Goal: Task Accomplishment & Management: Complete application form

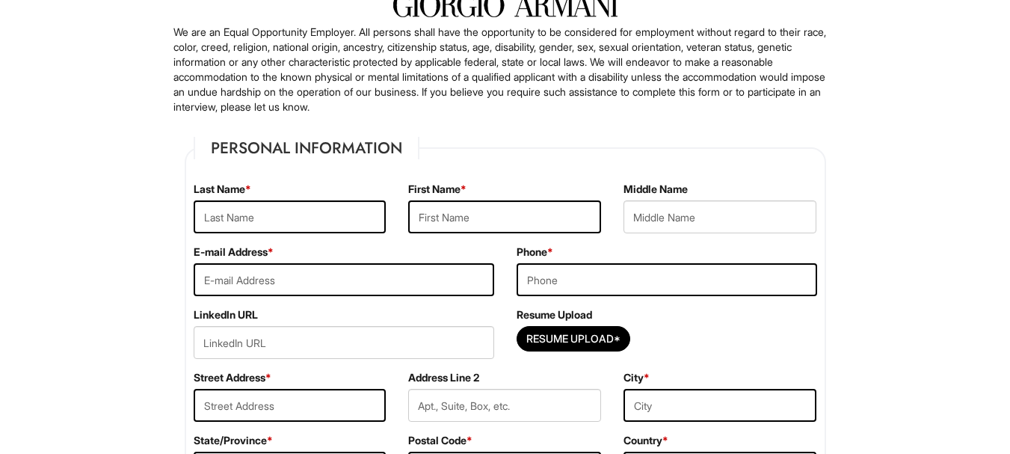
scroll to position [113, 0]
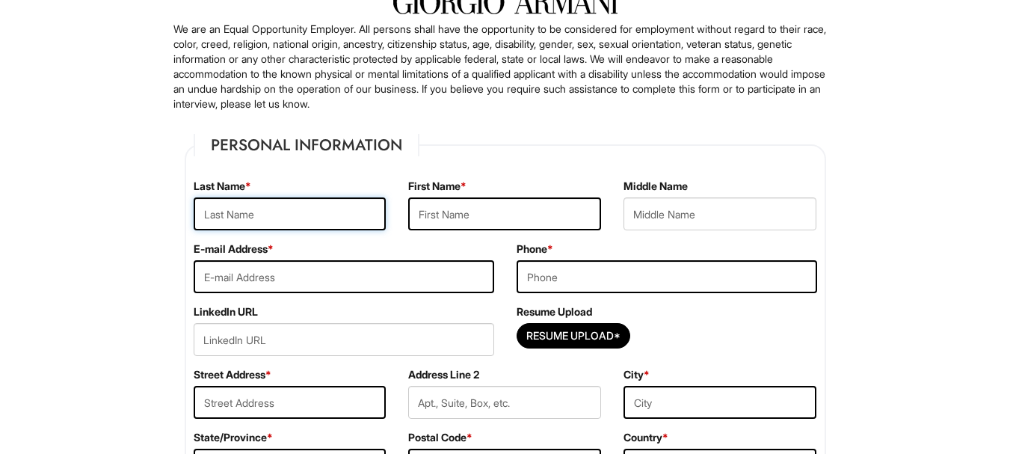
click at [312, 217] on input "text" at bounding box center [290, 213] width 193 height 33
type input "Bendebka"
type input "[PERSON_NAME]"
type input "[EMAIL_ADDRESS][DOMAIN_NAME]"
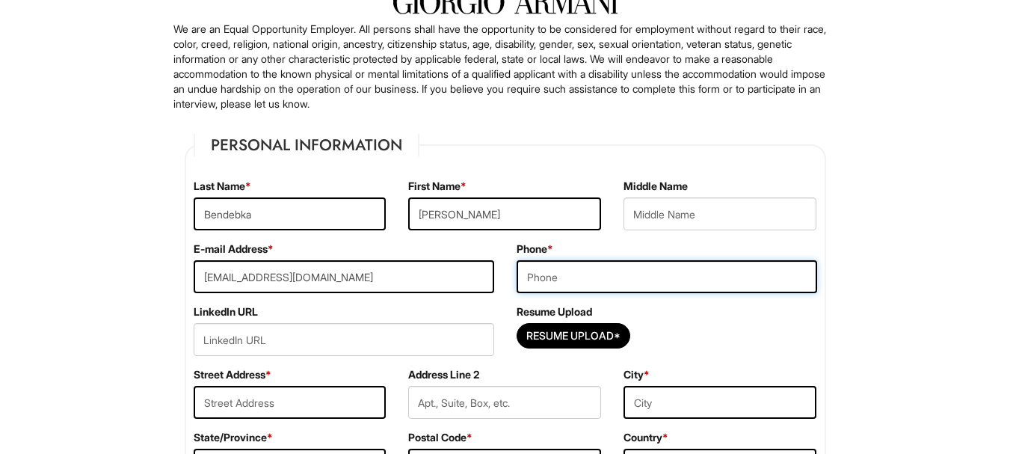
type input "0675836482"
type input "Algeria [PERSON_NAME]"
type input "Boulevard block 1666 C19"
type input "[PERSON_NAME]"
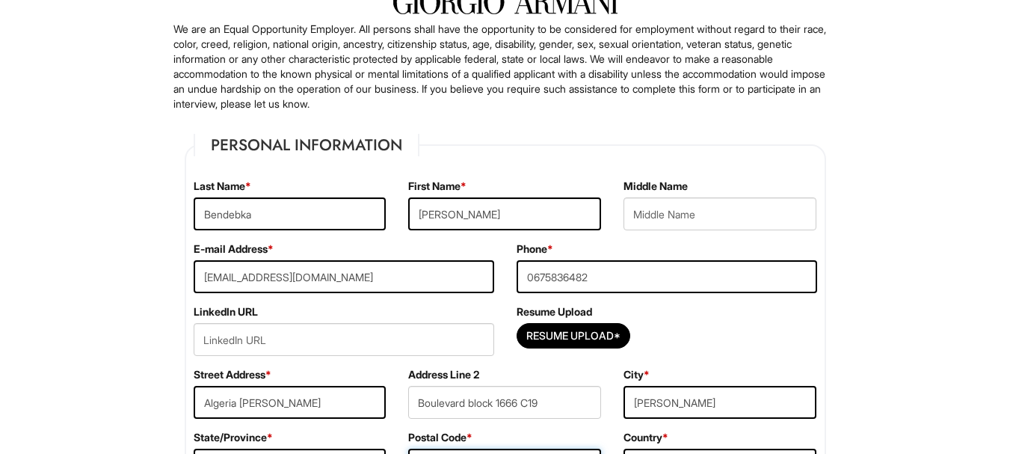
type input "30500"
select select "[GEOGRAPHIC_DATA]"
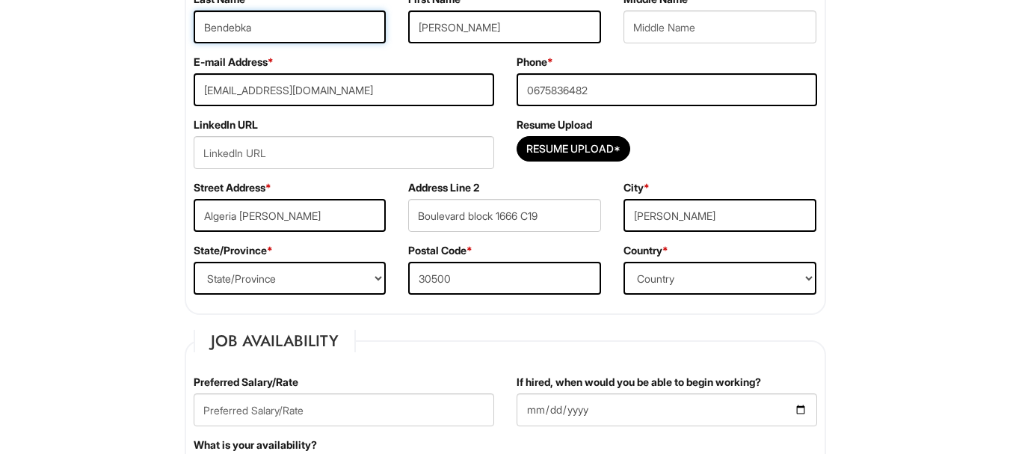
scroll to position [300, 0]
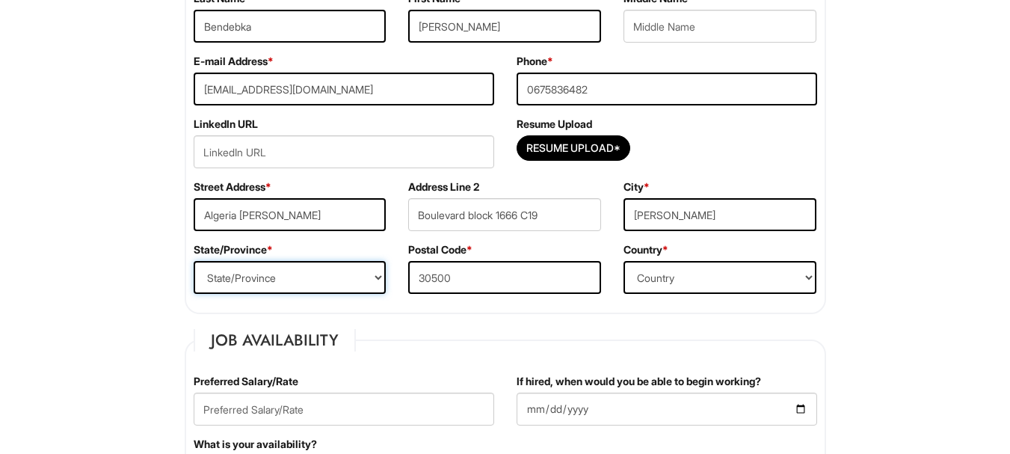
click at [277, 283] on select "State/Province [US_STATE] [US_STATE] [US_STATE] [US_STATE] [US_STATE] [US_STATE…" at bounding box center [290, 277] width 193 height 33
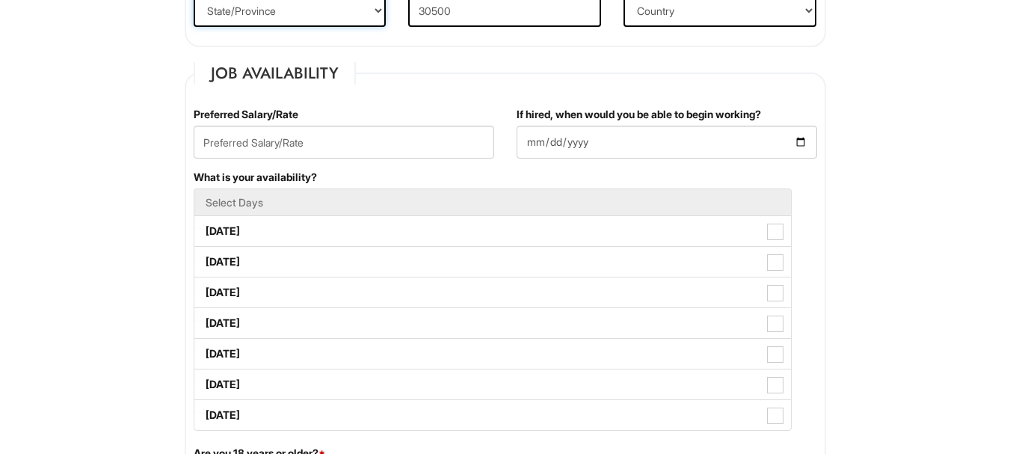
scroll to position [571, 0]
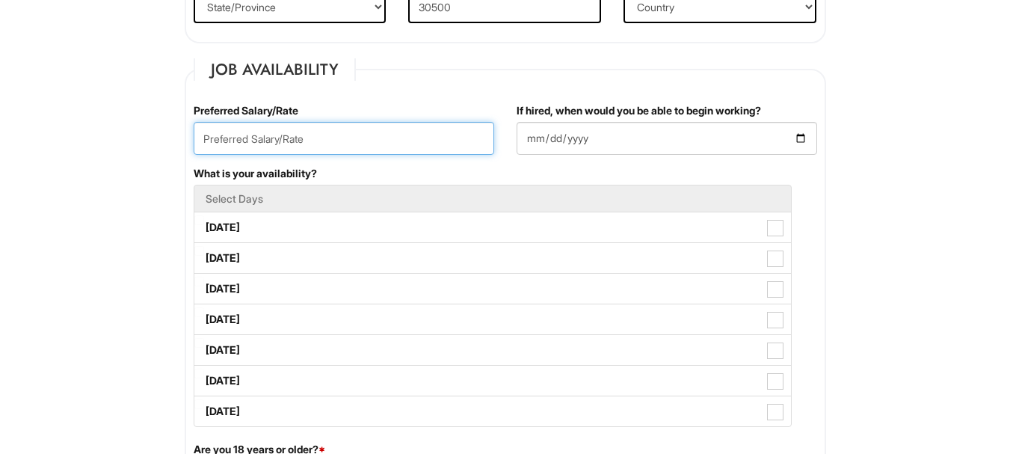
click at [377, 144] on input "text" at bounding box center [344, 138] width 300 height 33
type input "99k"
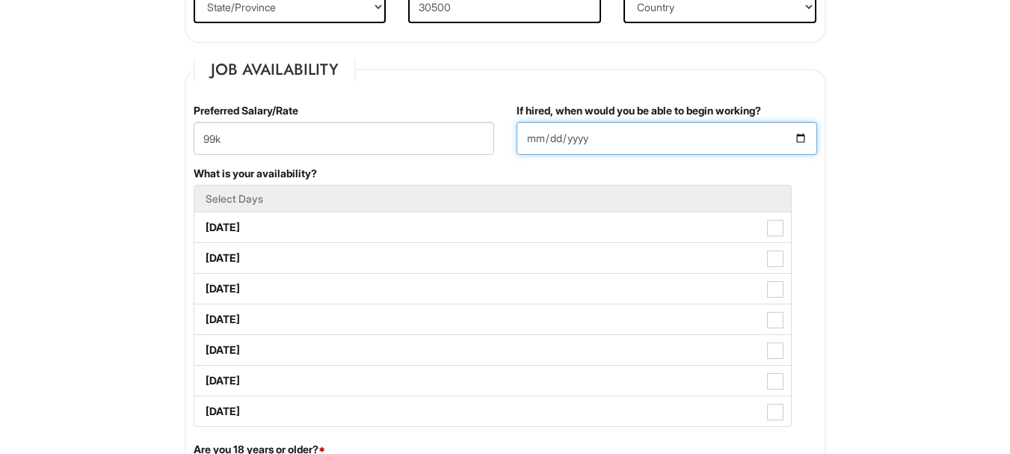
click at [564, 138] on input "If hired, when would you be able to begin working?" at bounding box center [666, 138] width 300 height 33
type input "0029-04-22"
type input "[DATE]"
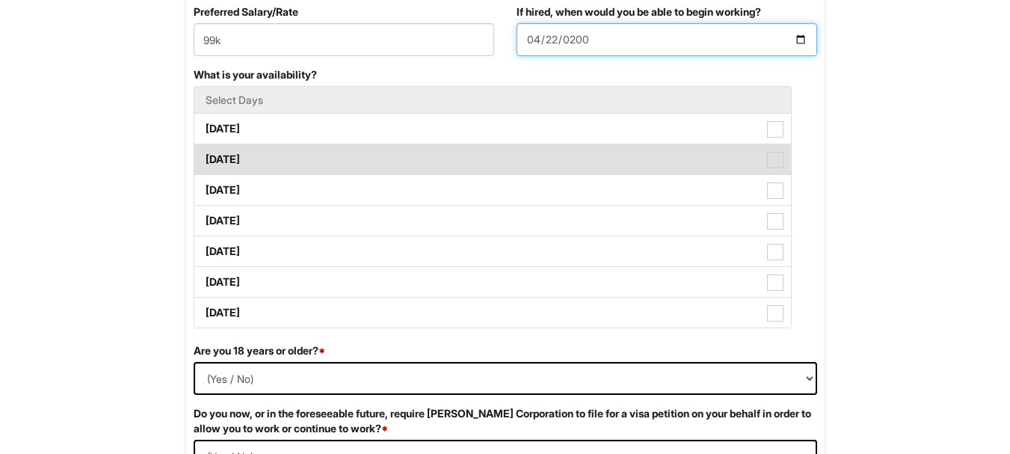
scroll to position [668, 0]
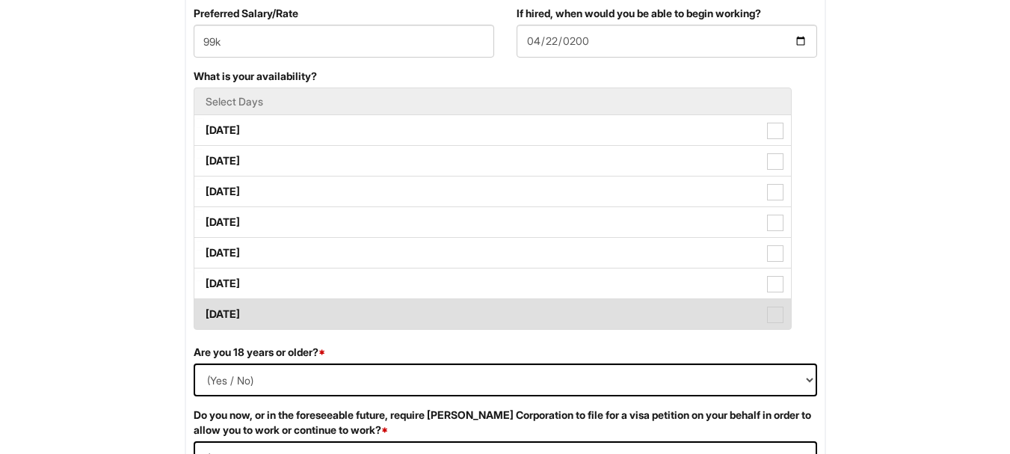
click at [771, 318] on span at bounding box center [775, 314] width 16 height 16
click at [204, 312] on Available_Sunday "[DATE]" at bounding box center [199, 307] width 10 height 10
checkbox Available_Sunday "true"
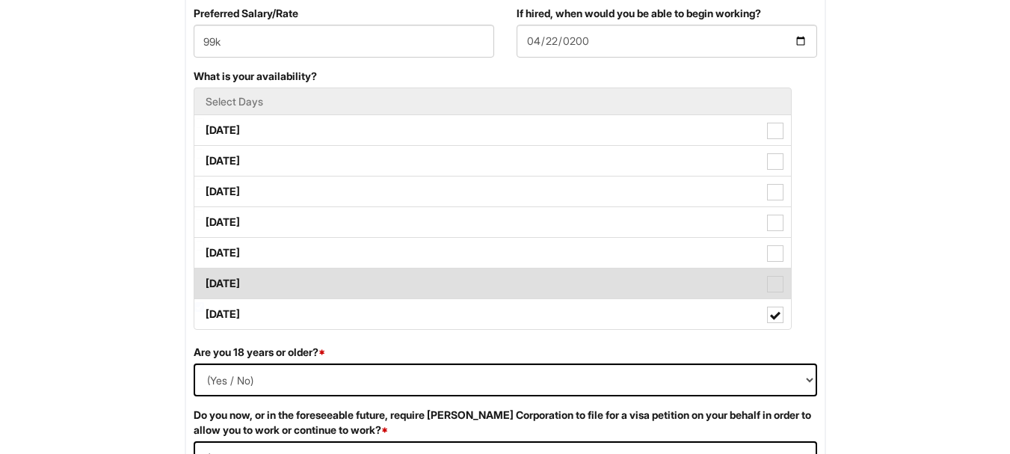
click at [780, 283] on span at bounding box center [775, 284] width 16 height 16
click at [204, 281] on Available_Saturday "[DATE]" at bounding box center [199, 276] width 10 height 10
checkbox Available_Saturday "true"
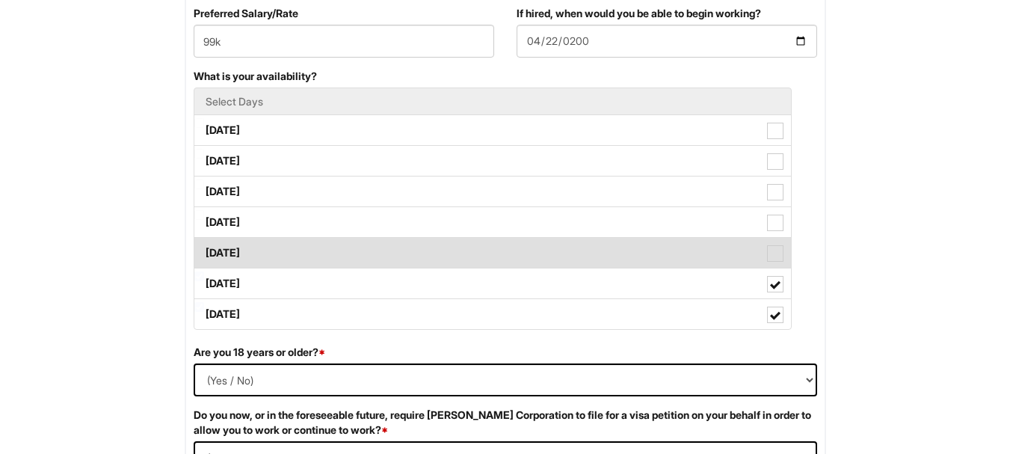
click at [776, 262] on span at bounding box center [775, 253] width 16 height 16
click at [204, 250] on Available_Friday "[DATE]" at bounding box center [199, 246] width 10 height 10
checkbox Available_Friday "true"
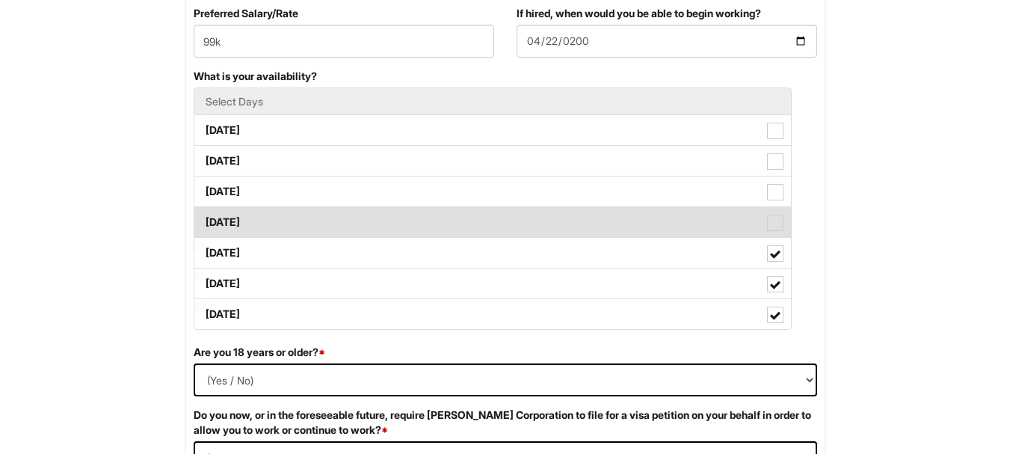
click at [773, 224] on span at bounding box center [775, 223] width 16 height 16
click at [204, 220] on Available_Thursday "[DATE]" at bounding box center [199, 215] width 10 height 10
checkbox Available_Thursday "true"
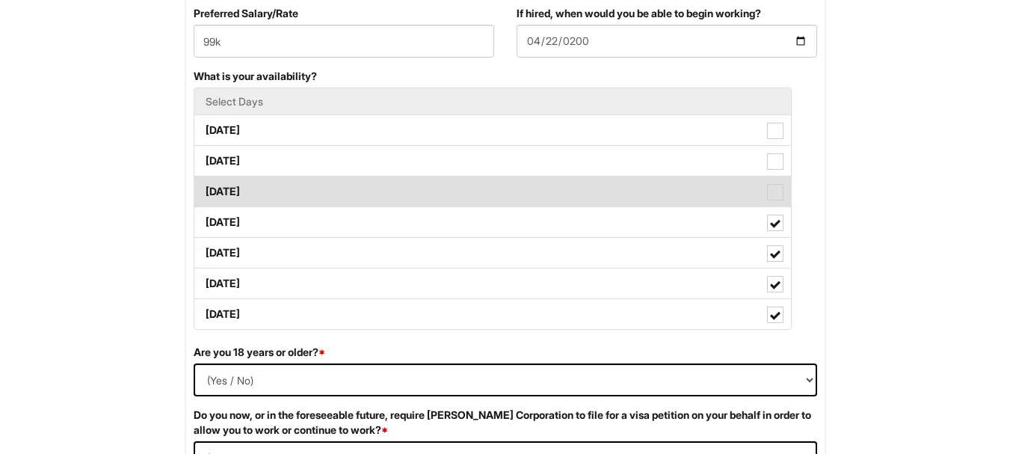
click at [774, 187] on span at bounding box center [775, 192] width 16 height 16
click at [204, 187] on Available_Wednesday "[DATE]" at bounding box center [199, 184] width 10 height 10
checkbox Available_Wednesday "true"
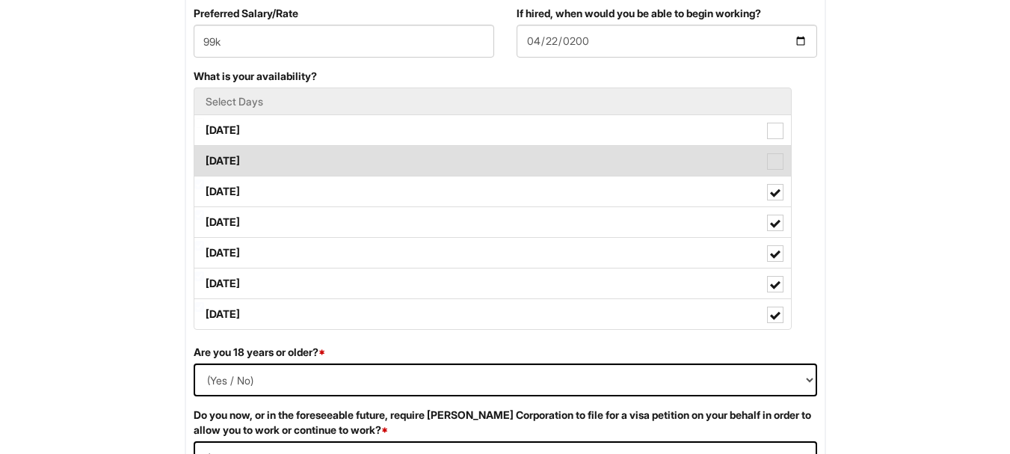
click at [772, 162] on span at bounding box center [775, 161] width 16 height 16
click at [204, 158] on Available_Tuesday "[DATE]" at bounding box center [199, 154] width 10 height 10
checkbox Available_Tuesday "true"
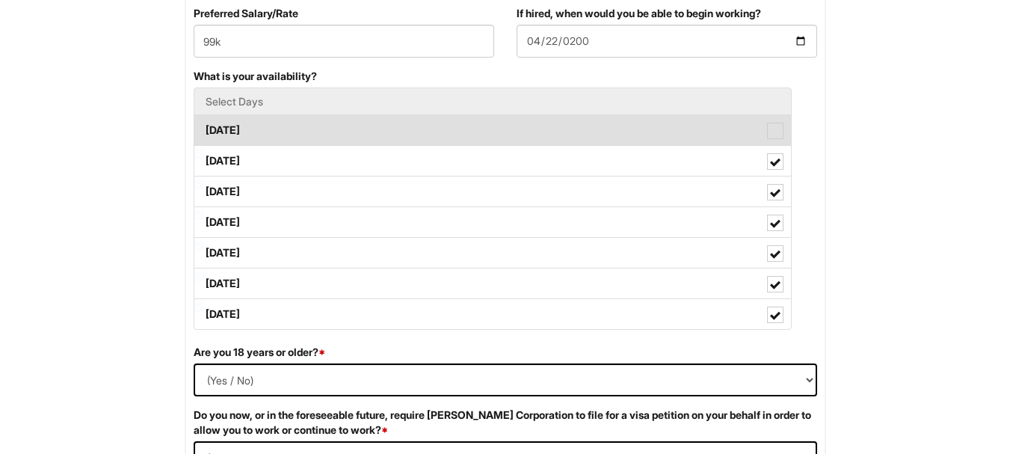
click at [775, 123] on span at bounding box center [775, 131] width 16 height 16
click at [204, 123] on Available_Monday "[DATE]" at bounding box center [199, 123] width 10 height 10
checkbox Available_Monday "true"
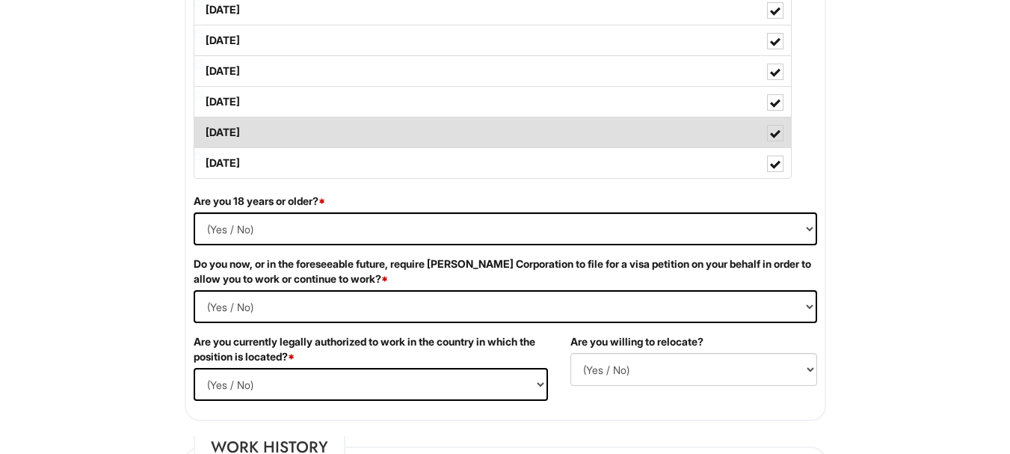
scroll to position [820, 0]
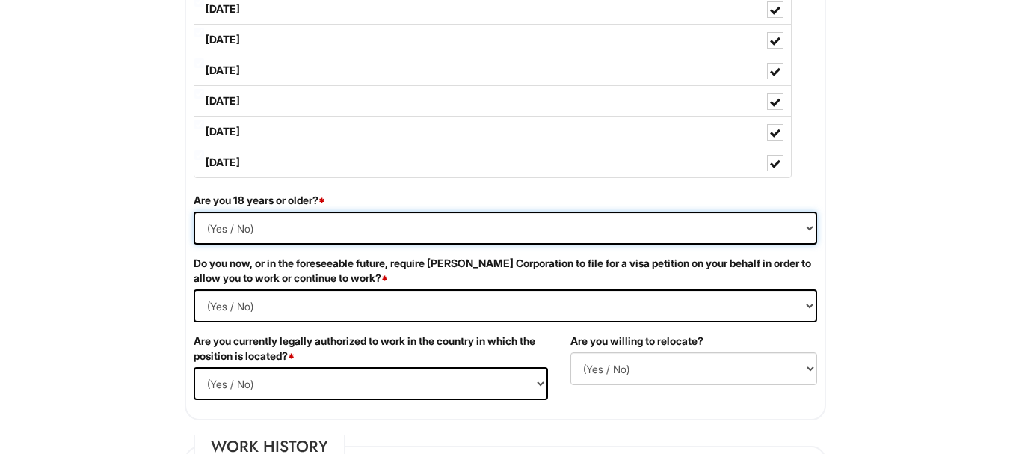
click at [453, 226] on select "(Yes / No) Yes No" at bounding box center [505, 228] width 623 height 33
select select "Yes"
click at [194, 212] on select "(Yes / No) Yes No" at bounding box center [505, 228] width 623 height 33
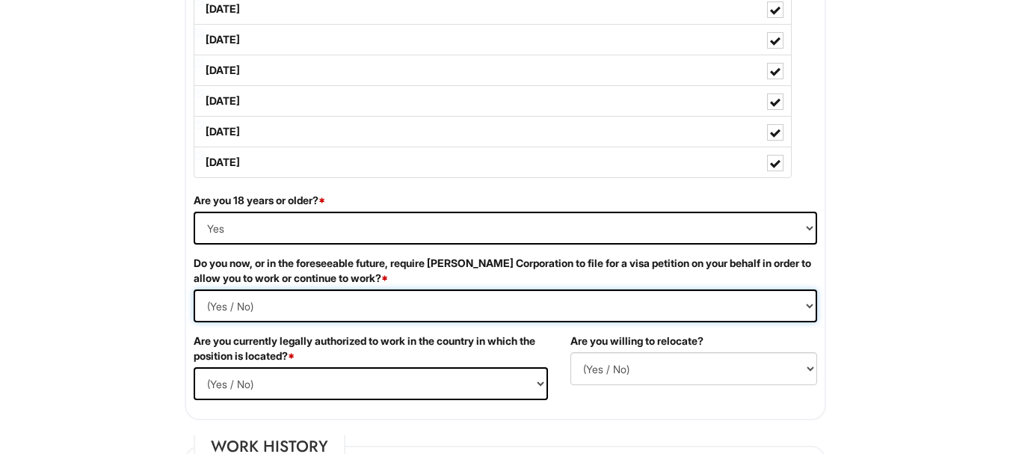
click at [268, 305] on Required "(Yes / No) Yes No" at bounding box center [505, 305] width 623 height 33
click at [194, 289] on Required "(Yes / No) Yes No" at bounding box center [505, 305] width 623 height 33
click at [282, 310] on Required "(Yes / No) Yes No" at bounding box center [505, 305] width 623 height 33
select Required "Yes"
click at [194, 289] on Required "(Yes / No) Yes No" at bounding box center [505, 305] width 623 height 33
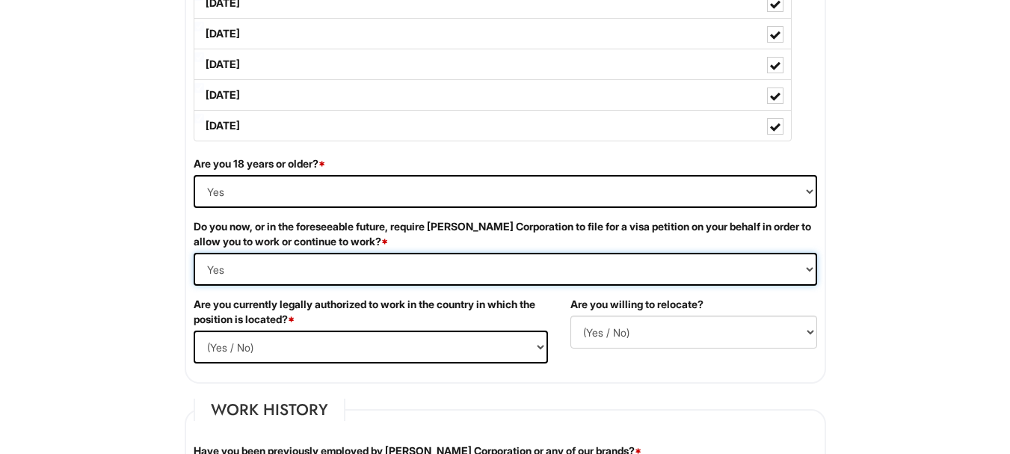
scroll to position [857, 0]
click at [253, 356] on select "(Yes / No) Yes No" at bounding box center [371, 346] width 354 height 33
select select "No"
click at [194, 330] on select "(Yes / No) Yes No" at bounding box center [371, 346] width 354 height 33
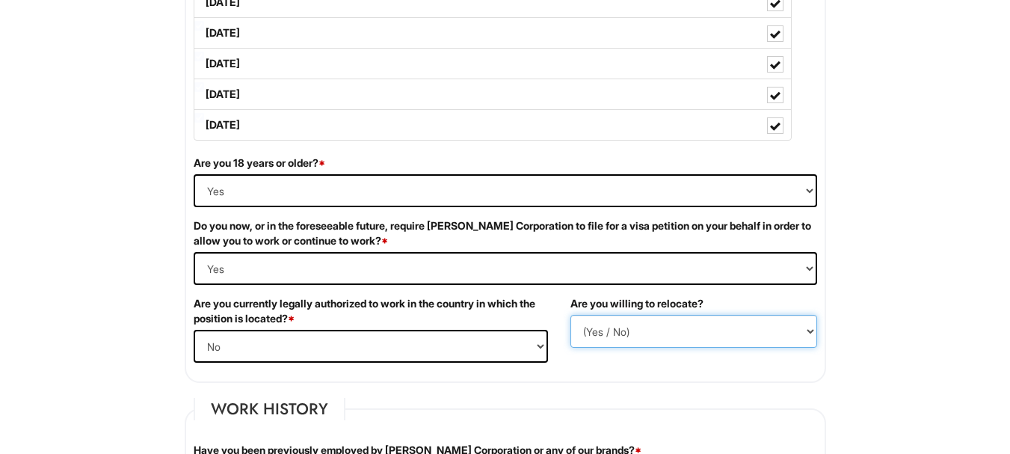
click at [630, 324] on select "(Yes / No) No Yes" at bounding box center [693, 331] width 247 height 33
click at [618, 407] on fieldset "Work History Have you been previously employed by [PERSON_NAME] Corporation or …" at bounding box center [505, 460] width 641 height 124
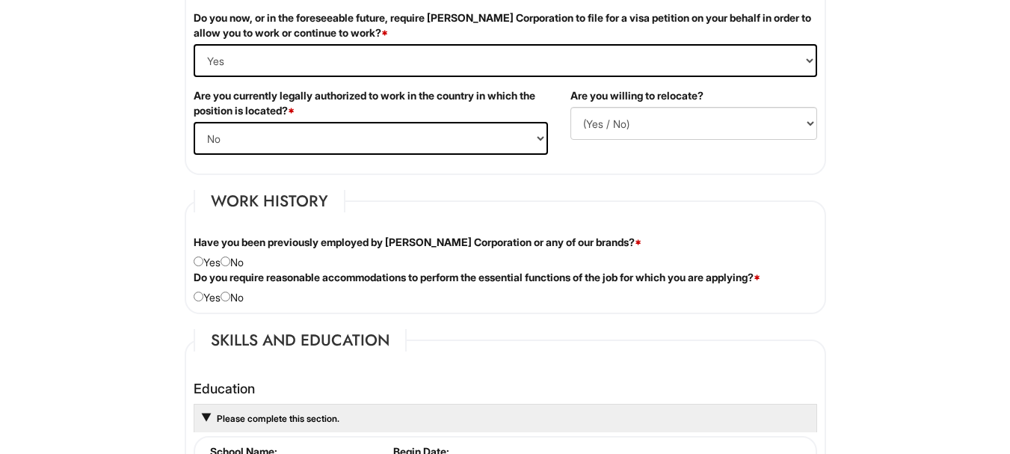
scroll to position [1066, 0]
click at [230, 261] on input "radio" at bounding box center [225, 261] width 10 height 10
radio input "true"
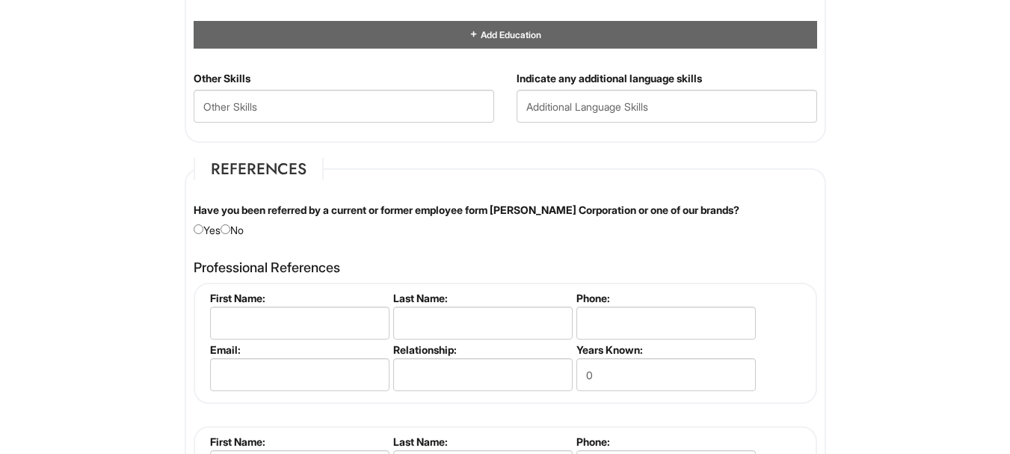
scroll to position [1622, 0]
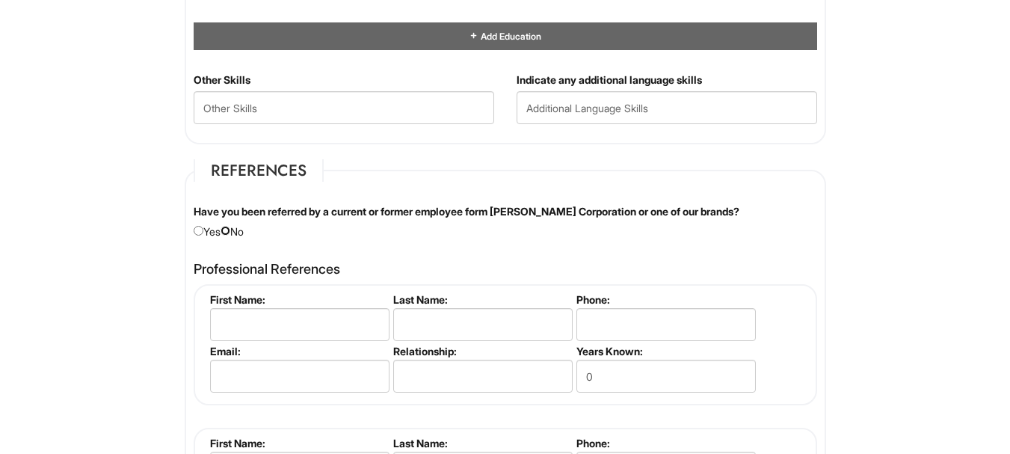
click at [230, 232] on input "radio" at bounding box center [225, 231] width 10 height 10
radio input "true"
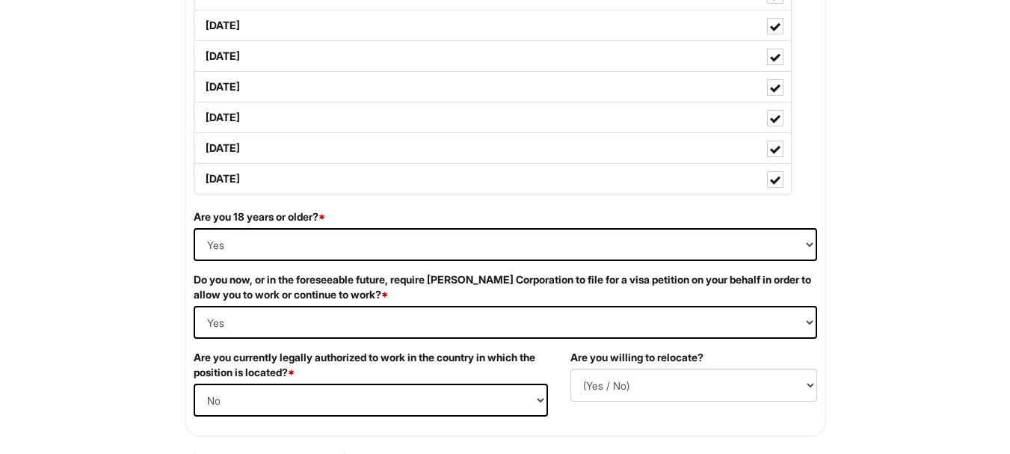
scroll to position [648, 0]
